Goal: Navigation & Orientation: Find specific page/section

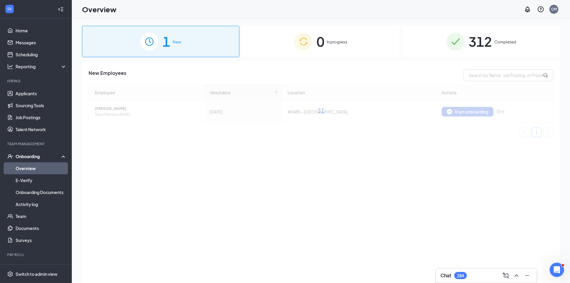
click at [260, 47] on div "0 In progress" at bounding box center [321, 41] width 157 height 31
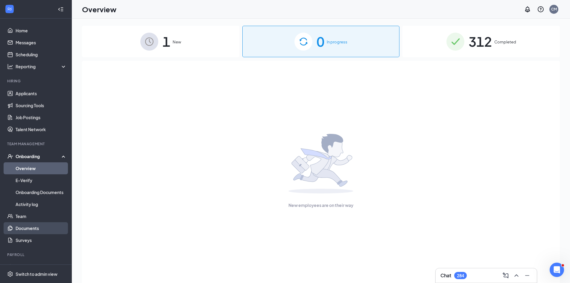
click at [40, 224] on link "Documents" at bounding box center [41, 228] width 51 height 12
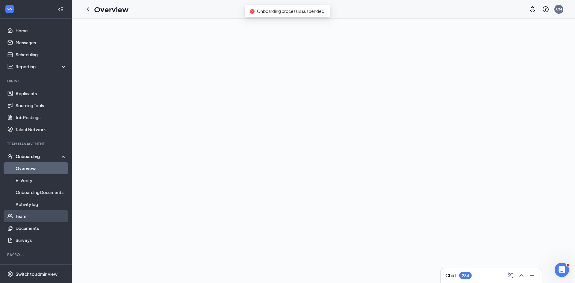
click at [33, 213] on link "Team" at bounding box center [41, 216] width 51 height 12
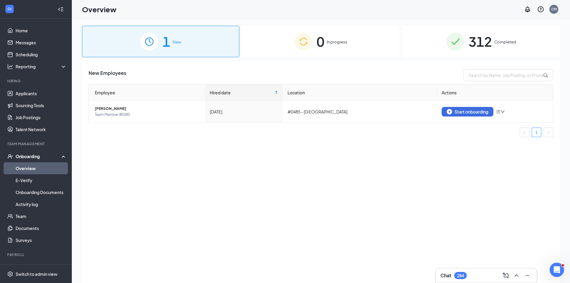
click at [319, 51] on span "0" at bounding box center [321, 41] width 8 height 21
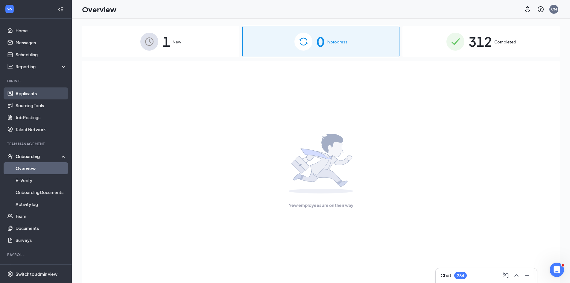
click at [48, 90] on link "Applicants" at bounding box center [41, 93] width 51 height 12
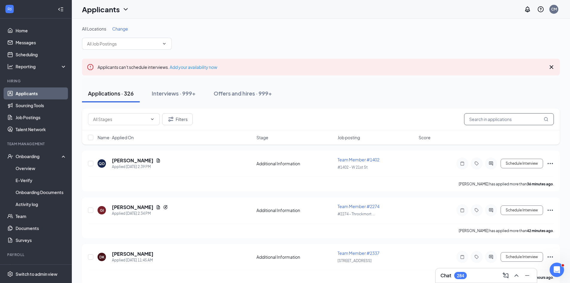
click at [516, 119] on input "text" at bounding box center [509, 119] width 90 height 12
click at [53, 165] on link "Overview" at bounding box center [41, 168] width 51 height 12
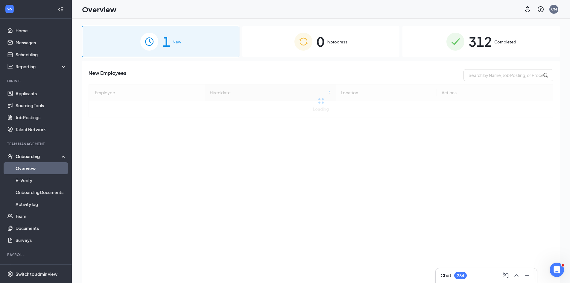
click at [279, 43] on div "0 In progress" at bounding box center [321, 41] width 157 height 31
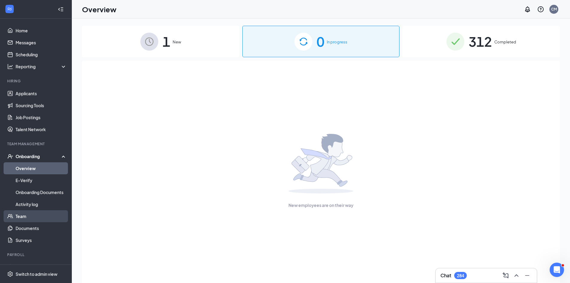
click at [34, 214] on link "Team" at bounding box center [41, 216] width 51 height 12
